Goal: Information Seeking & Learning: Find specific fact

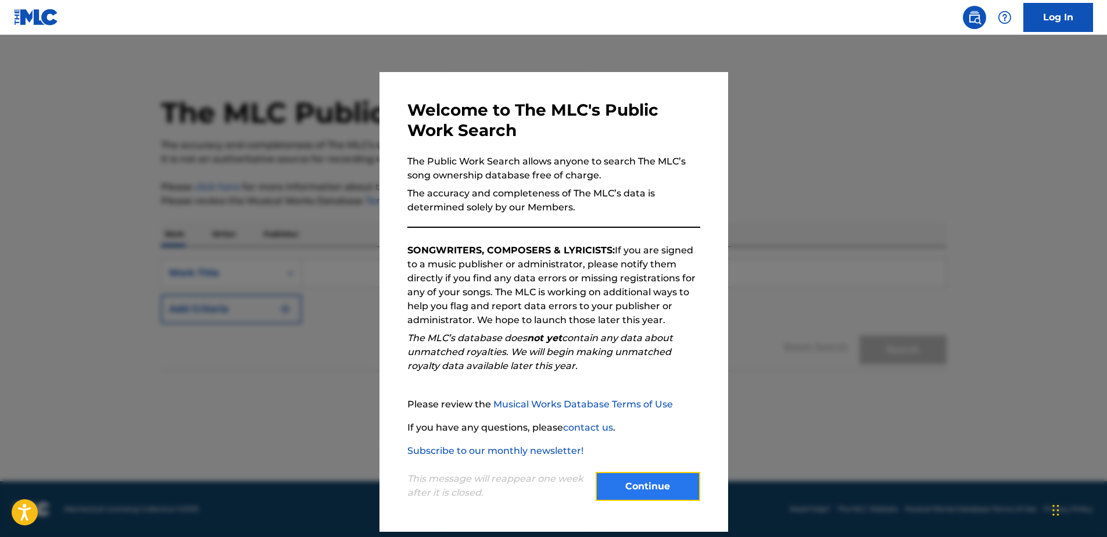
click at [620, 487] on button "Continue" at bounding box center [648, 486] width 105 height 29
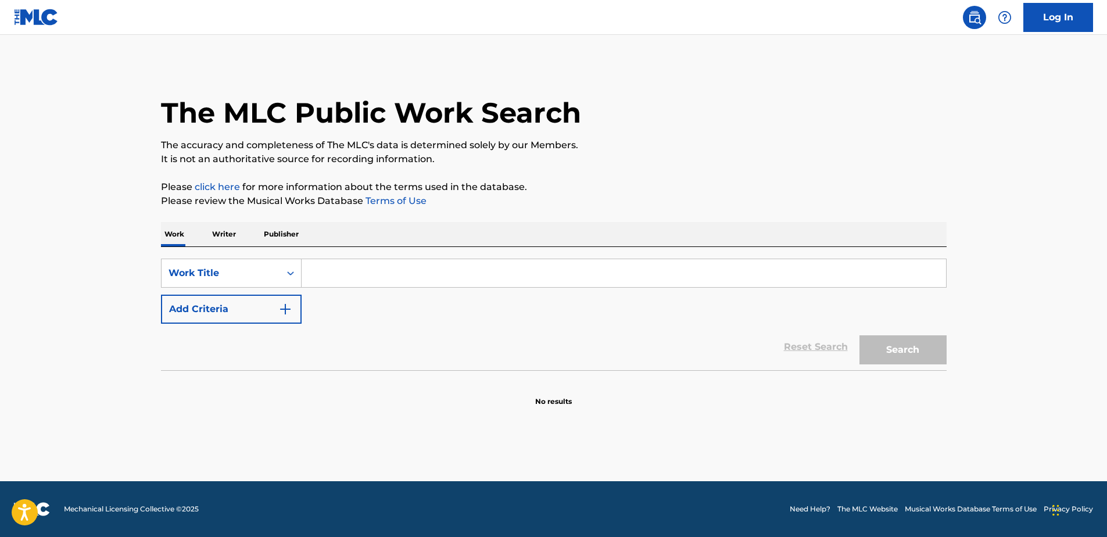
click at [369, 271] on input "Search Form" at bounding box center [624, 273] width 645 height 28
type input "parachute"
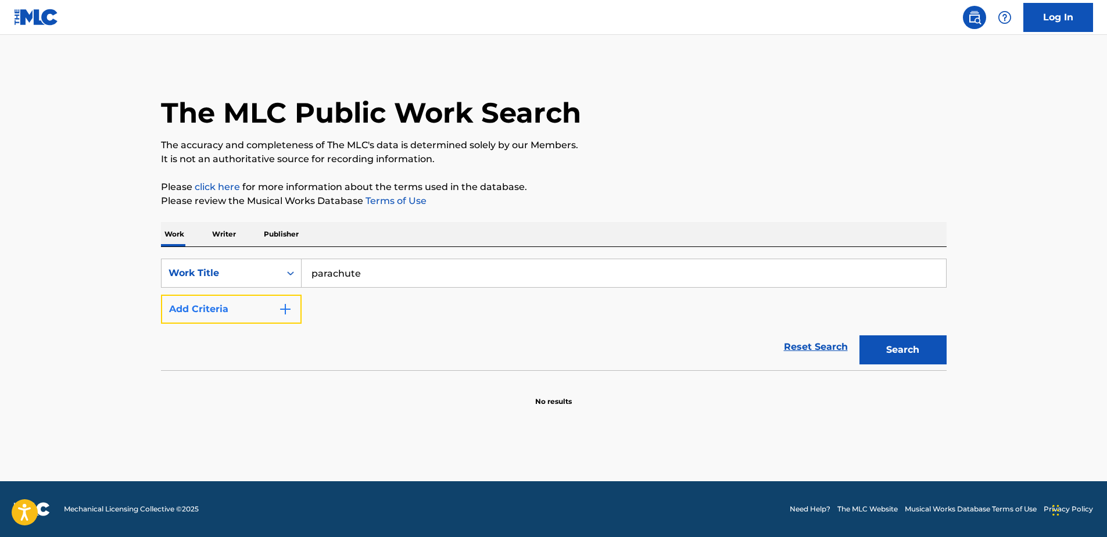
click at [236, 317] on button "Add Criteria" at bounding box center [231, 309] width 141 height 29
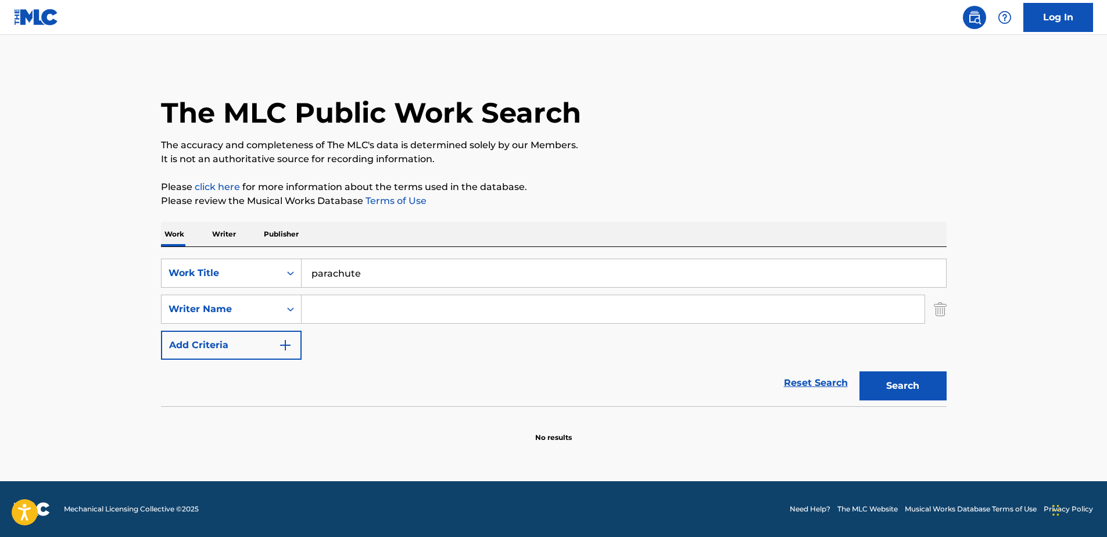
click at [356, 314] on input "Search Form" at bounding box center [613, 309] width 623 height 28
click at [860, 371] on button "Search" at bounding box center [903, 385] width 87 height 29
drag, startPoint x: 348, startPoint y: 312, endPoint x: 292, endPoint y: 305, distance: 56.2
click at [292, 305] on div "SearchWithCriteriadfeed790-5bd8-427e-9f51-6a7680d8685e Writer Name [PERSON_NAME]" at bounding box center [554, 309] width 786 height 29
click at [860, 371] on button "Search" at bounding box center [903, 385] width 87 height 29
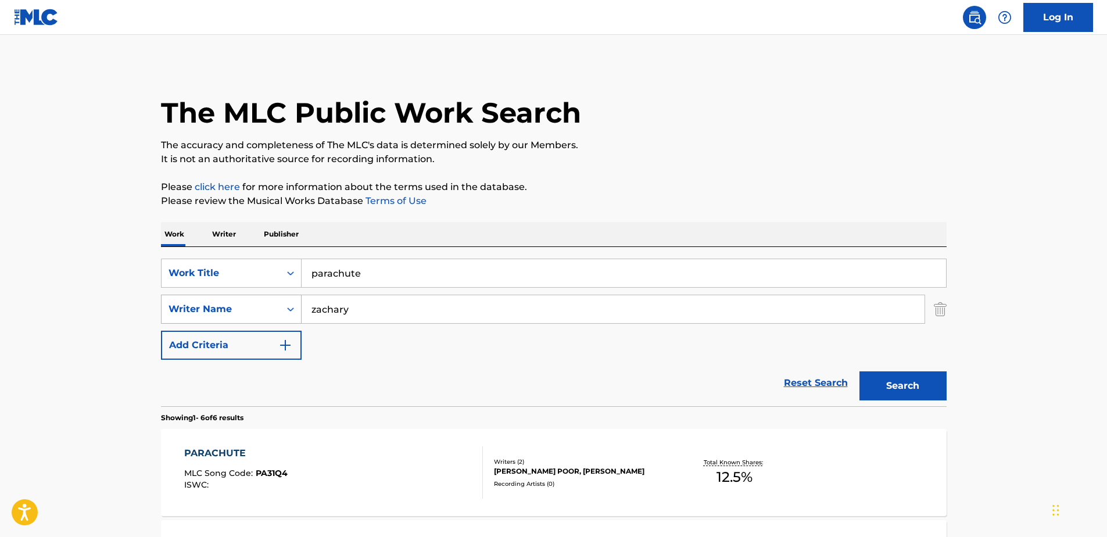
drag, startPoint x: 405, startPoint y: 311, endPoint x: 281, endPoint y: 311, distance: 123.8
click at [281, 311] on div "SearchWithCriteriadfeed790-5bd8-427e-9f51-6a7680d8685e Writer Name [PERSON_NAME]" at bounding box center [554, 309] width 786 height 29
type input "[PERSON_NAME]"
click at [860, 371] on button "Search" at bounding box center [903, 385] width 87 height 29
